Goal: Navigation & Orientation: Find specific page/section

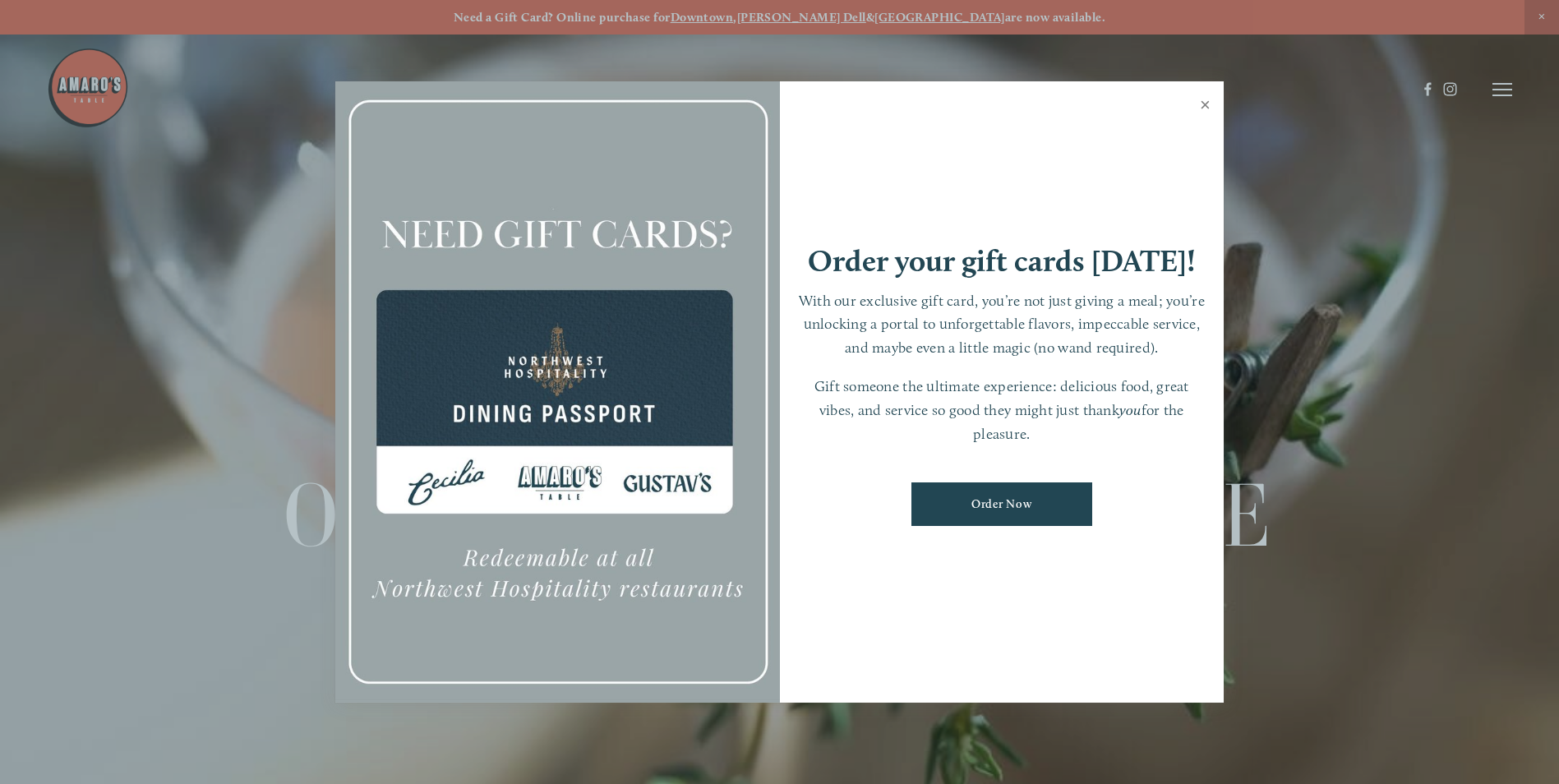
click at [1201, 108] on link "Close" at bounding box center [1204, 107] width 32 height 46
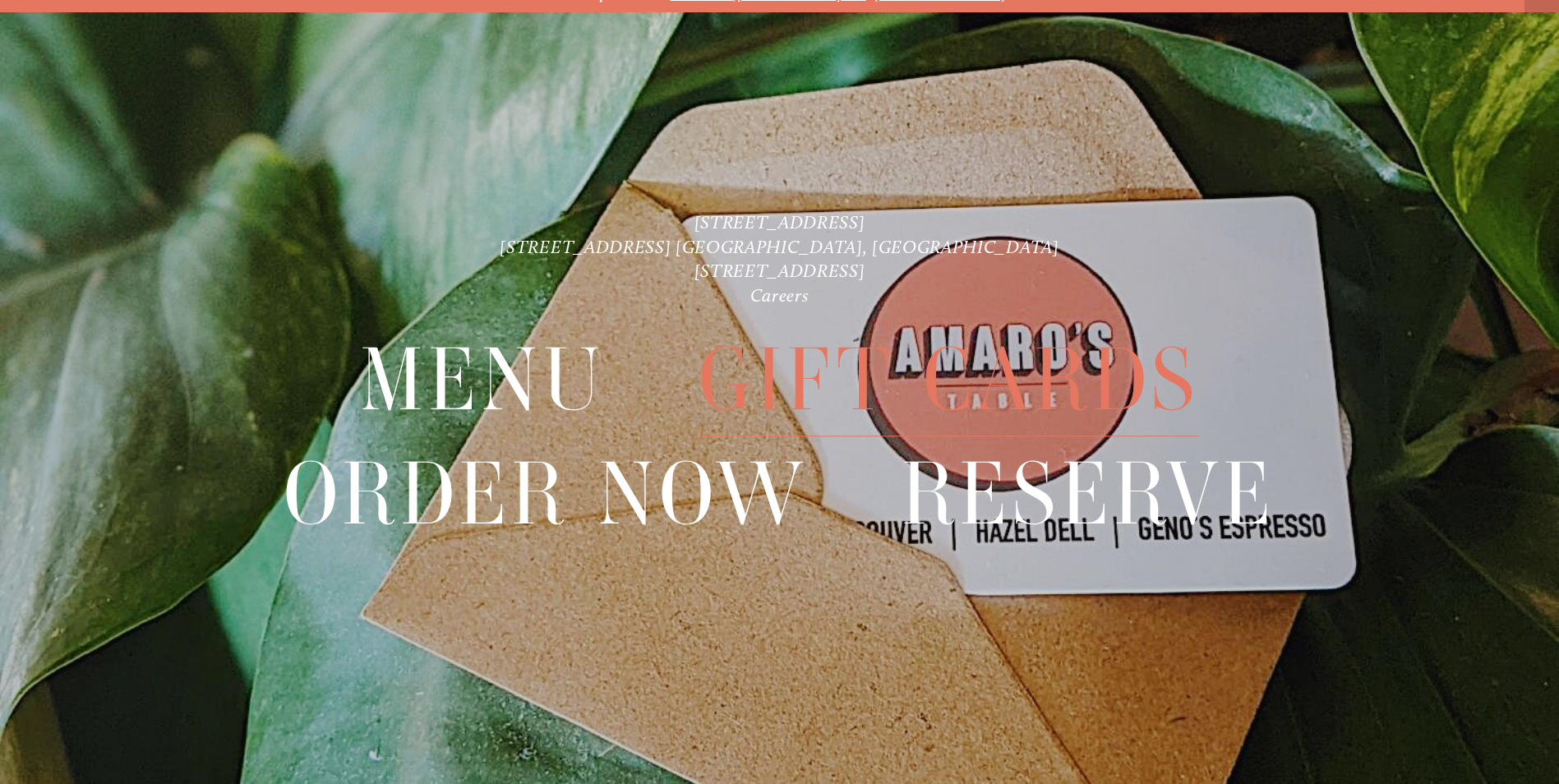
scroll to position [35, 0]
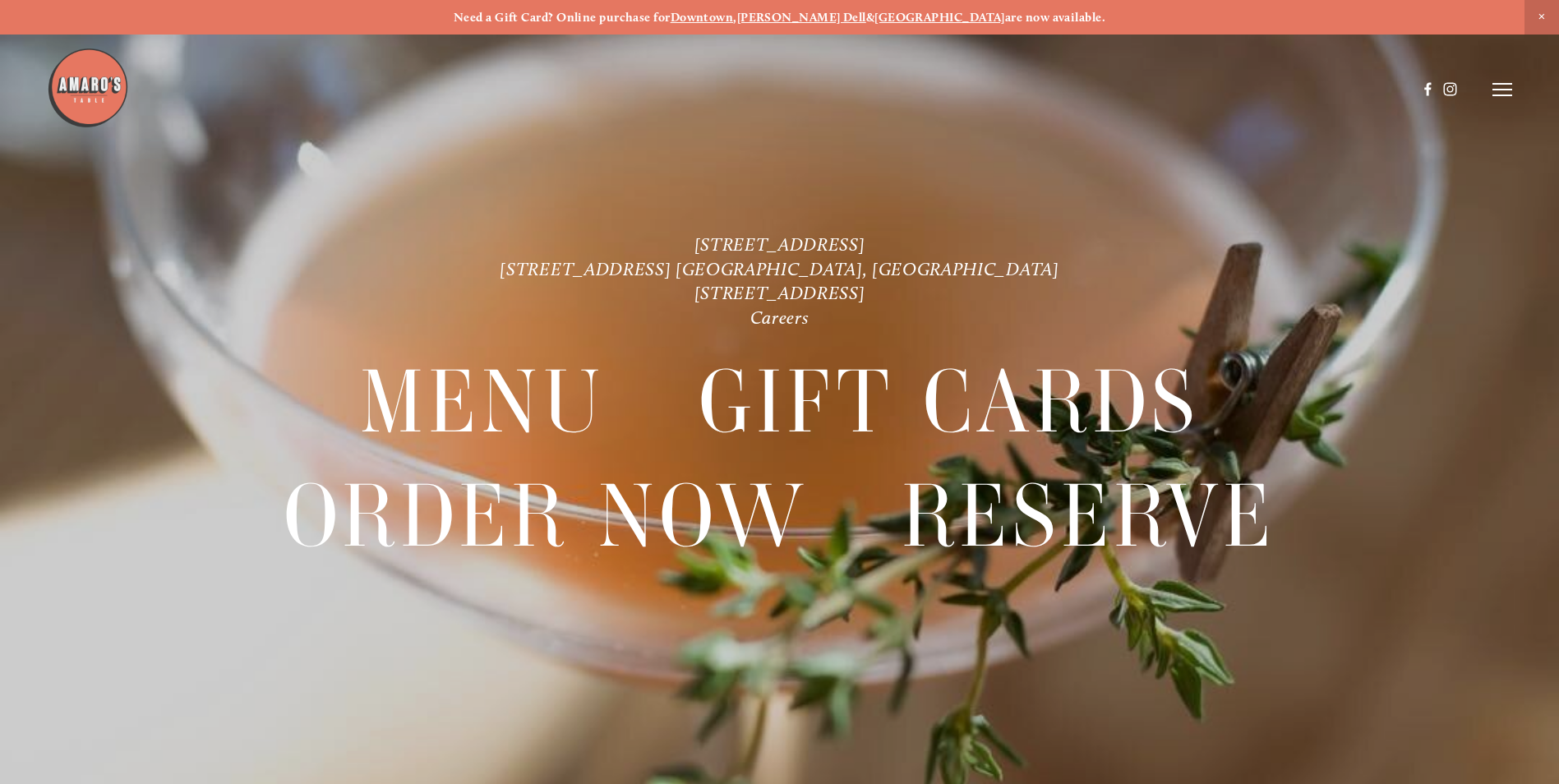
click at [1495, 87] on icon at bounding box center [1502, 89] width 19 height 14
click at [1159, 87] on span "Menu" at bounding box center [1158, 89] width 34 height 15
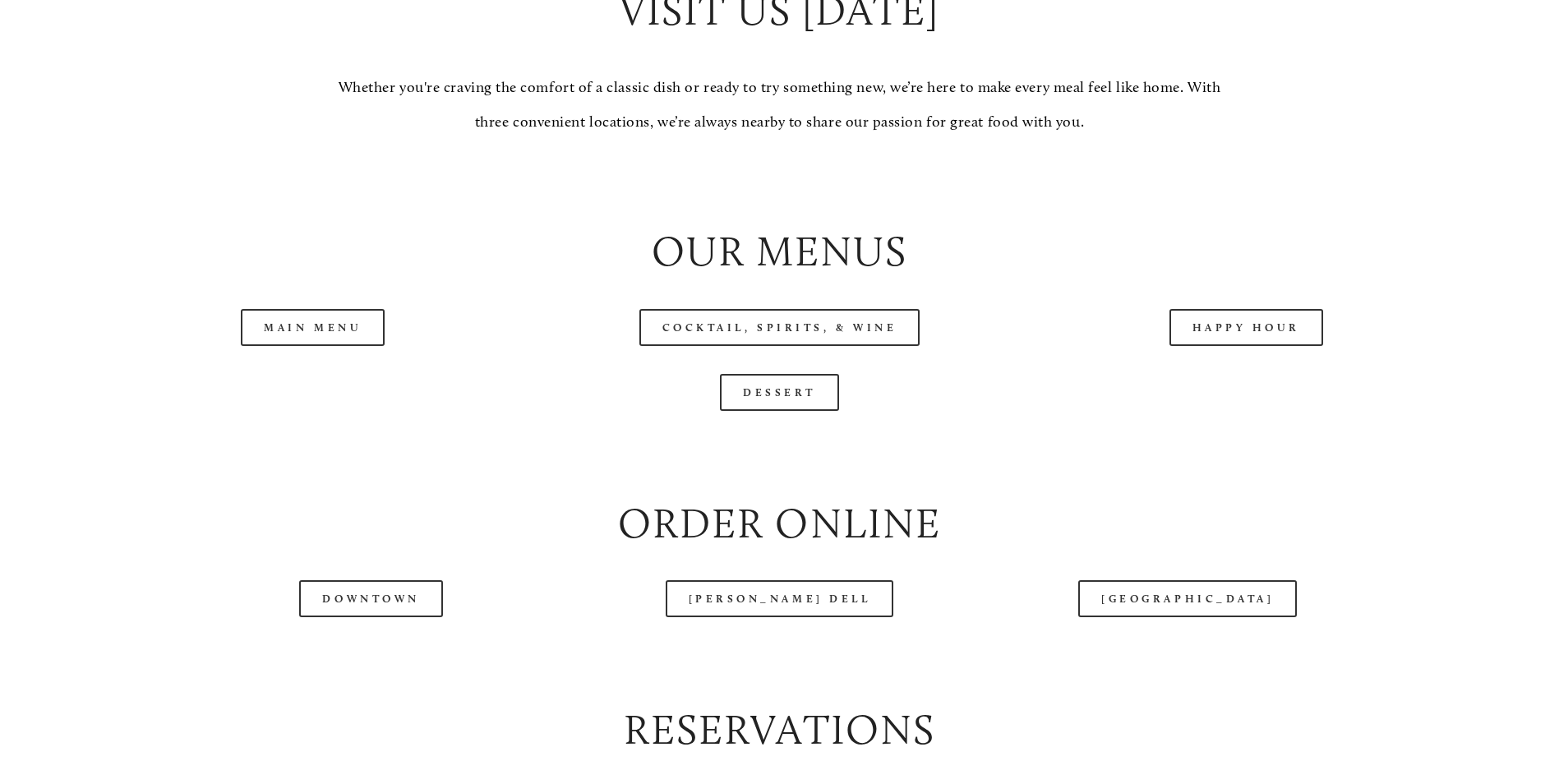
scroll to position [1807, 0]
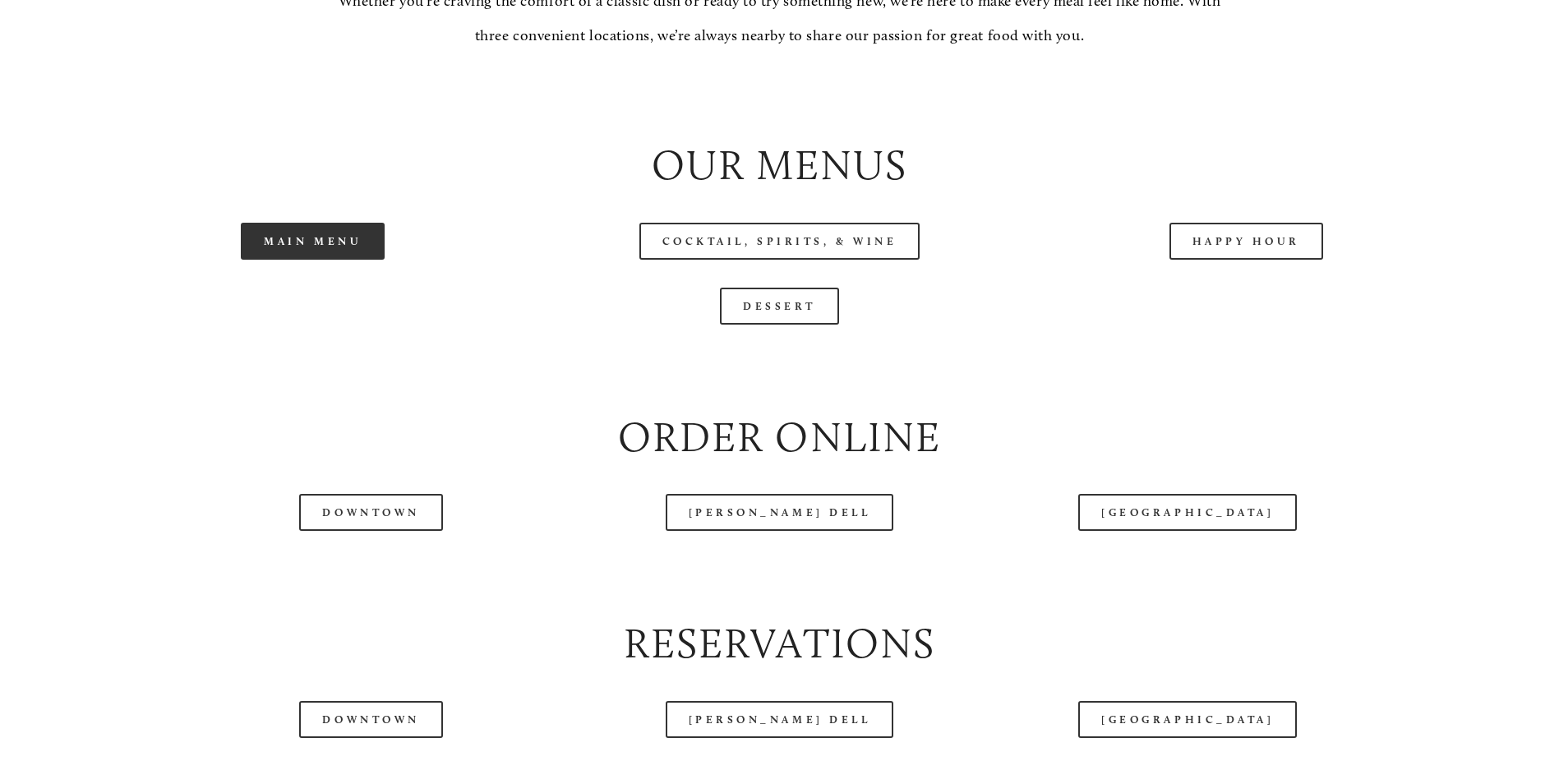
click at [319, 259] on link "Main Menu" at bounding box center [312, 241] width 144 height 37
